Goal: Check status: Check status

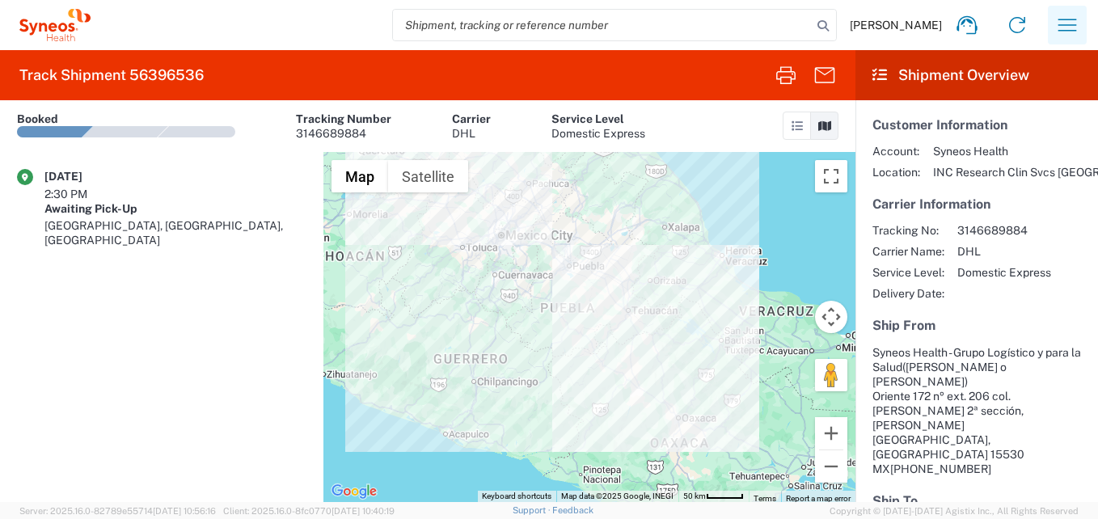
click at [785, 27] on icon "button" at bounding box center [1068, 25] width 26 height 26
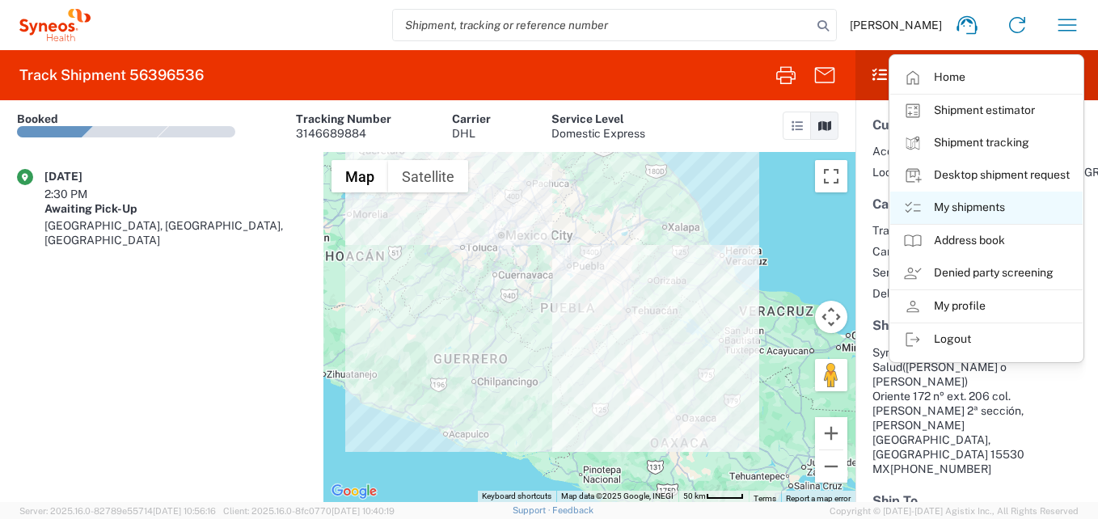
click at [785, 211] on link "My shipments" at bounding box center [986, 208] width 192 height 32
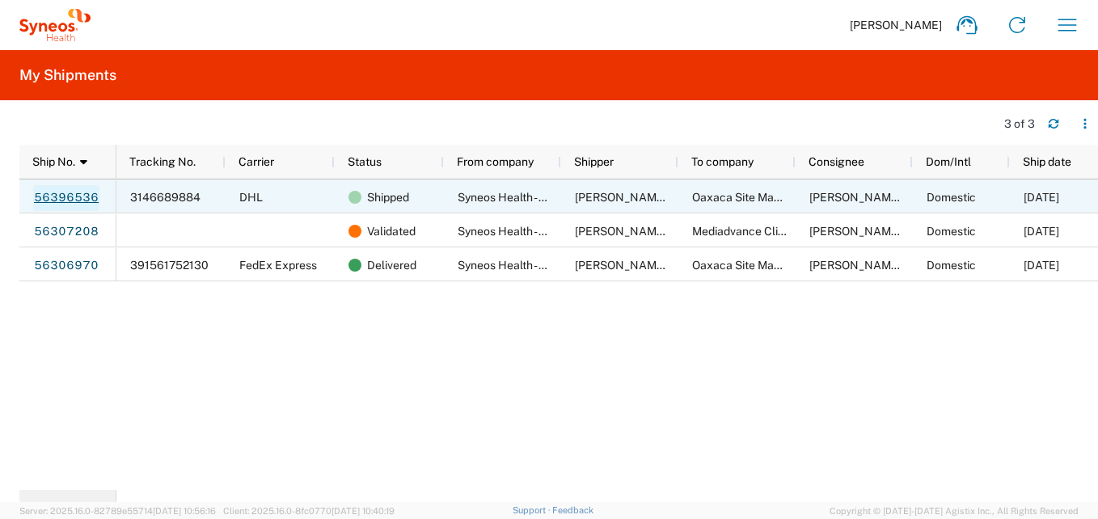
click at [77, 192] on link "56396536" at bounding box center [66, 198] width 66 height 26
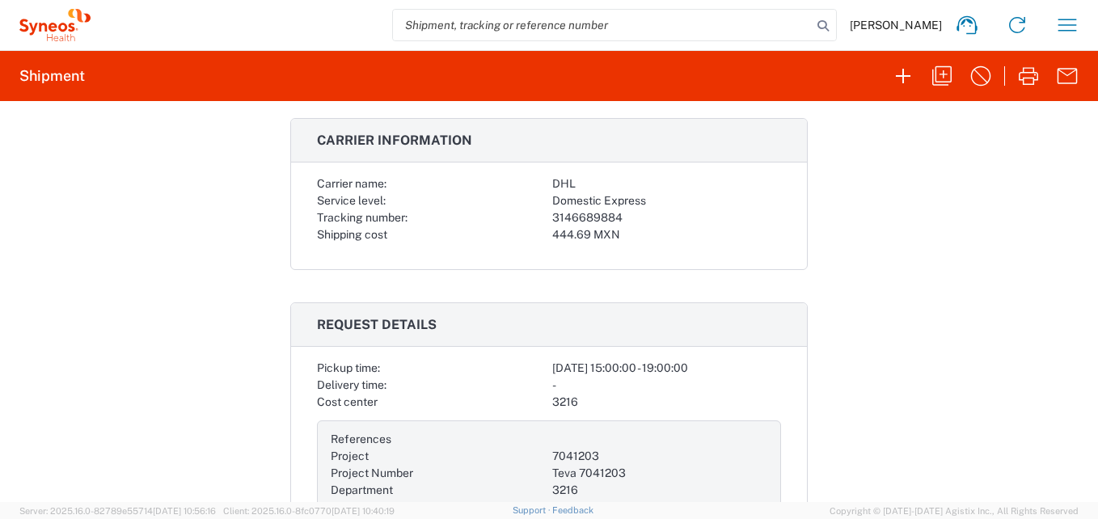
scroll to position [243, 0]
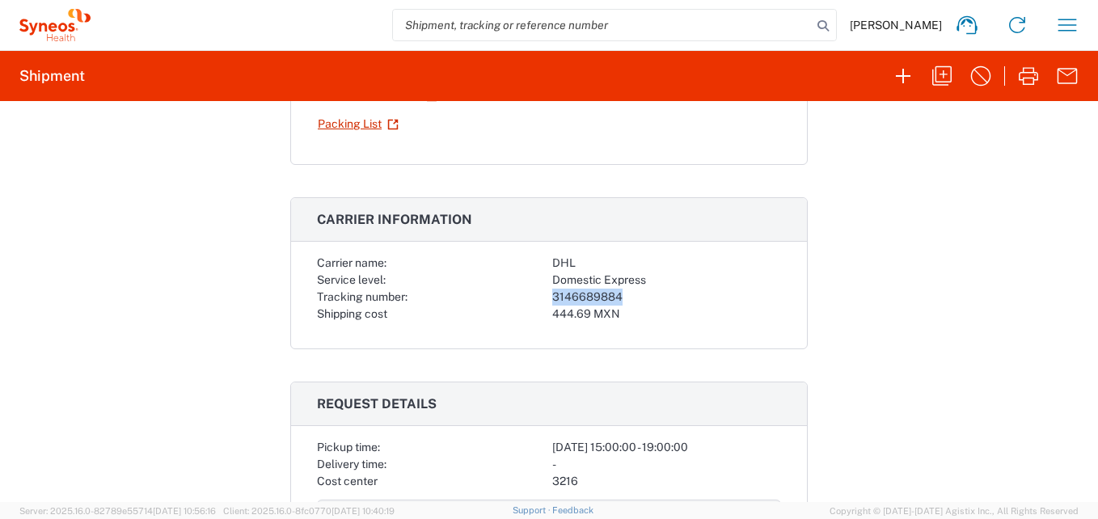
drag, startPoint x: 619, startPoint y: 295, endPoint x: 522, endPoint y: 295, distance: 96.2
click at [522, 295] on div "Carrier name: DHL Service level: Domestic Express Tracking number: 3146689884 S…" at bounding box center [549, 289] width 464 height 68
copy div "3146689884"
click at [785, 23] on icon "button" at bounding box center [1068, 25] width 26 height 26
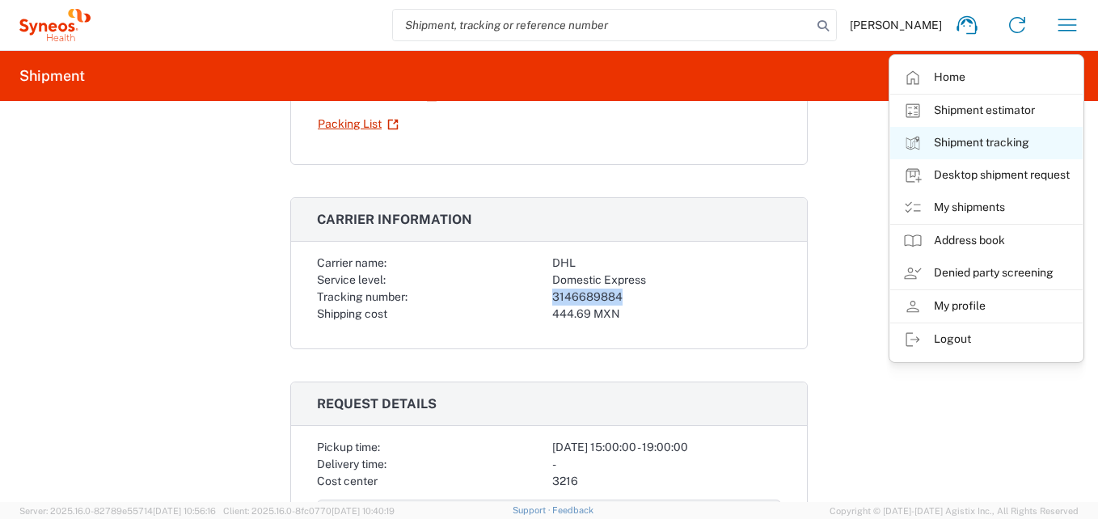
click at [785, 143] on link "Shipment tracking" at bounding box center [986, 143] width 192 height 32
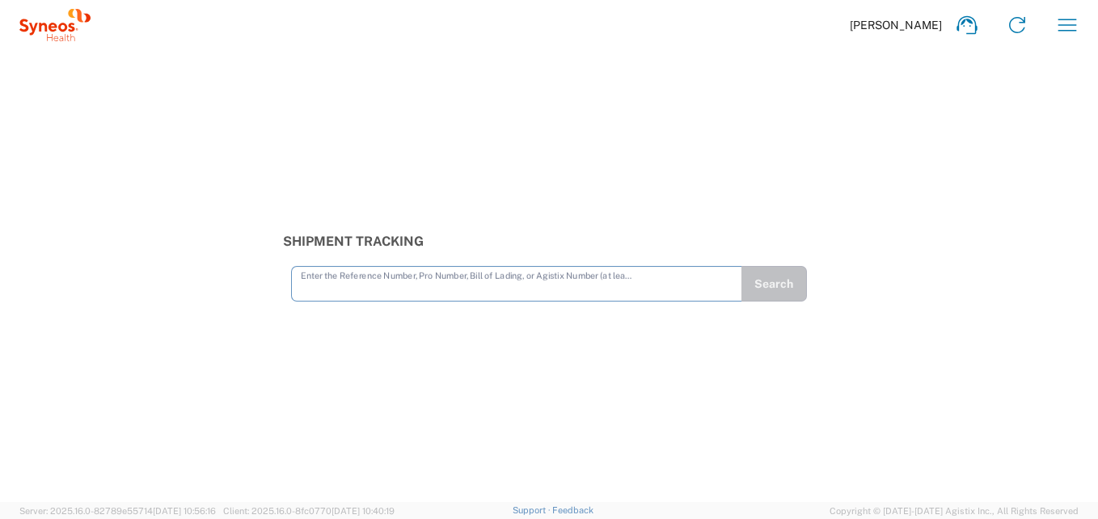
click at [353, 290] on input "text" at bounding box center [517, 283] width 432 height 28
type input "3146689884"
click at [785, 285] on button "Search" at bounding box center [774, 284] width 66 height 36
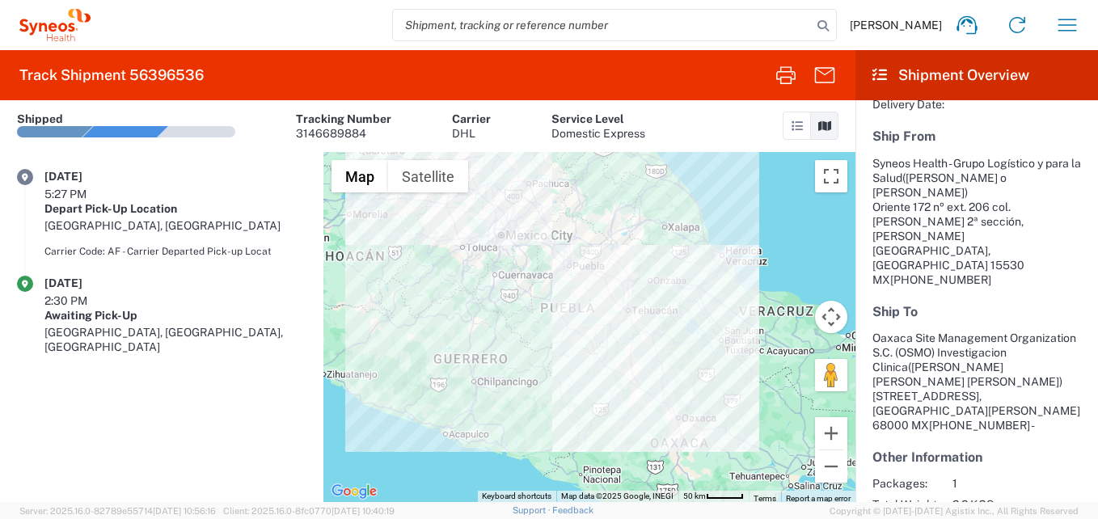
scroll to position [217, 0]
